Goal: Check status: Check status

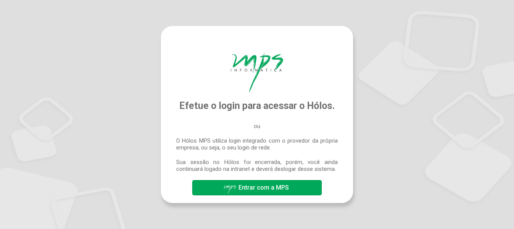
click at [274, 189] on span "Entrar com a MPS" at bounding box center [264, 187] width 50 height 7
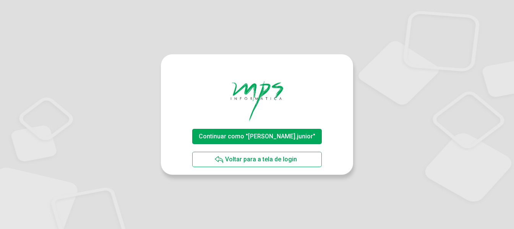
click at [221, 135] on span "Continuar como "luis.junior"" at bounding box center [257, 136] width 117 height 7
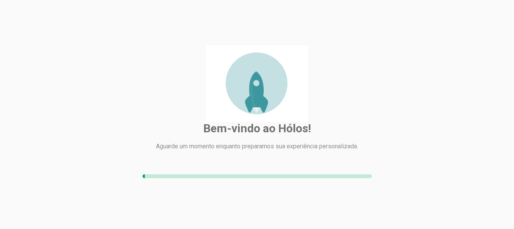
click at [339, 109] on div "Bem-vindo ao Hólos! [PERSON_NAME] um momento enquanto preparamos sua experiênci…" at bounding box center [257, 114] width 202 height 139
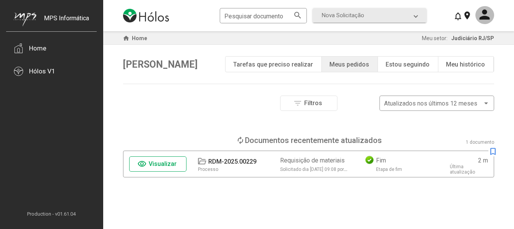
click at [163, 166] on span "Visualizar" at bounding box center [163, 163] width 28 height 7
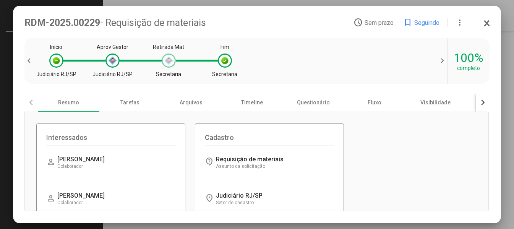
click at [169, 62] on div at bounding box center [169, 61] width 8 height 8
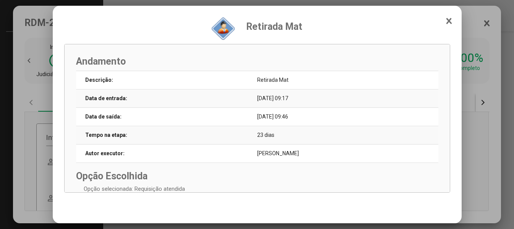
click at [470, 93] on div at bounding box center [257, 114] width 514 height 229
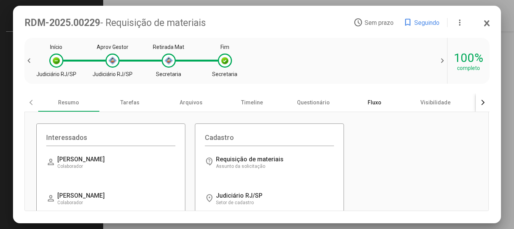
click at [358, 100] on div "Fluxo" at bounding box center [374, 102] width 61 height 18
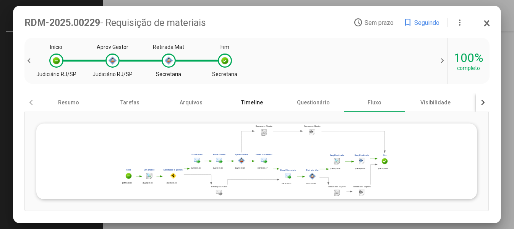
click at [273, 102] on div "Timeline" at bounding box center [252, 102] width 61 height 18
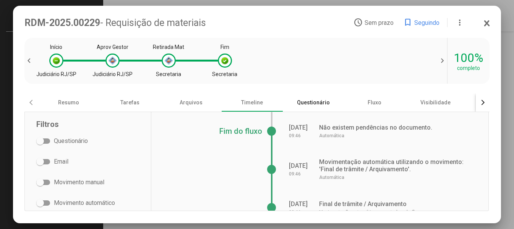
drag, startPoint x: 314, startPoint y: 99, endPoint x: 318, endPoint y: 99, distance: 4.2
click at [315, 99] on div "Questionário" at bounding box center [313, 102] width 61 height 18
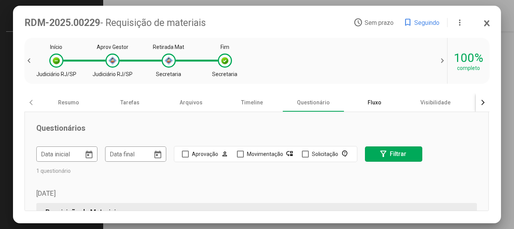
click at [360, 99] on div "Fluxo" at bounding box center [374, 102] width 61 height 18
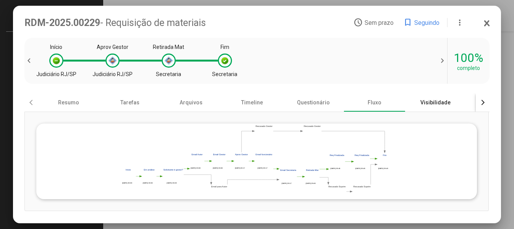
click at [442, 100] on div "Visibilidade" at bounding box center [435, 102] width 61 height 18
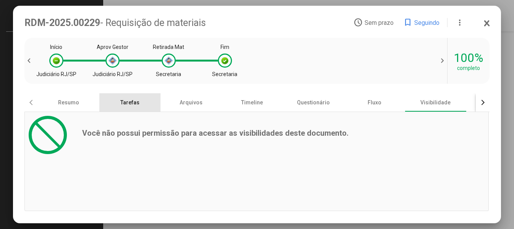
click at [139, 102] on div "Tarefas" at bounding box center [129, 102] width 61 height 18
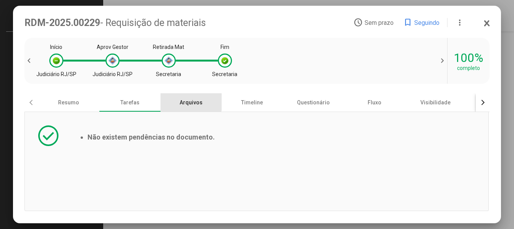
click at [183, 102] on div "Arquivos" at bounding box center [191, 102] width 61 height 18
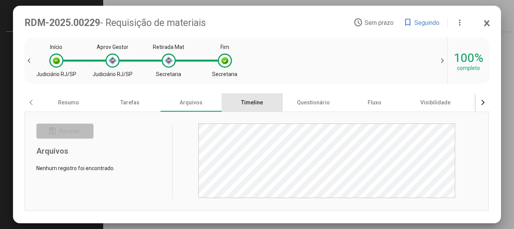
click at [244, 102] on div "Timeline" at bounding box center [252, 102] width 61 height 18
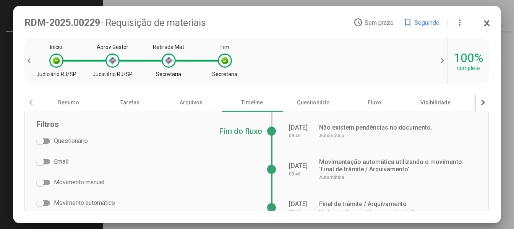
drag, startPoint x: 300, startPoint y: 90, endPoint x: 310, endPoint y: 98, distance: 12.5
click at [302, 93] on div "RDM-2025.00229 - Requisição de materiais access_time Sem prazo bookmark Seguind…" at bounding box center [257, 114] width 466 height 195
click at [310, 98] on div "Questionário" at bounding box center [313, 102] width 61 height 18
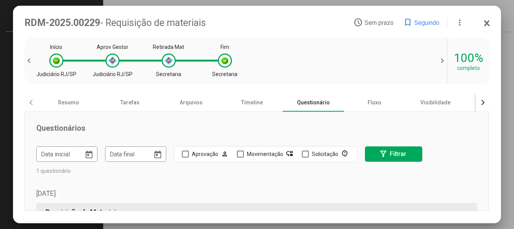
scroll to position [65, 0]
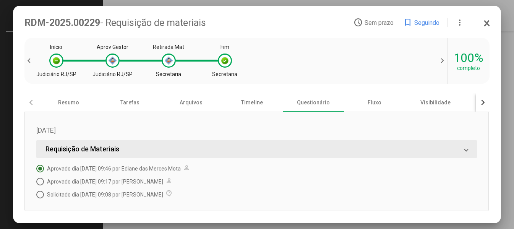
drag, startPoint x: 496, startPoint y: 24, endPoint x: 491, endPoint y: 38, distance: 15.0
click at [491, 38] on mat-dialog-container "RDM-2025.00229 - Requisição de materiais access_time Sem prazo bookmark Seguind…" at bounding box center [257, 115] width 489 height 218
click at [491, 23] on mat-dialog-container "RDM-2025.00229 - Requisição de materiais access_time Sem prazo bookmark Seguind…" at bounding box center [257, 115] width 489 height 218
click at [486, 23] on icon at bounding box center [487, 24] width 6 height 8
